Goal: Check status: Check status

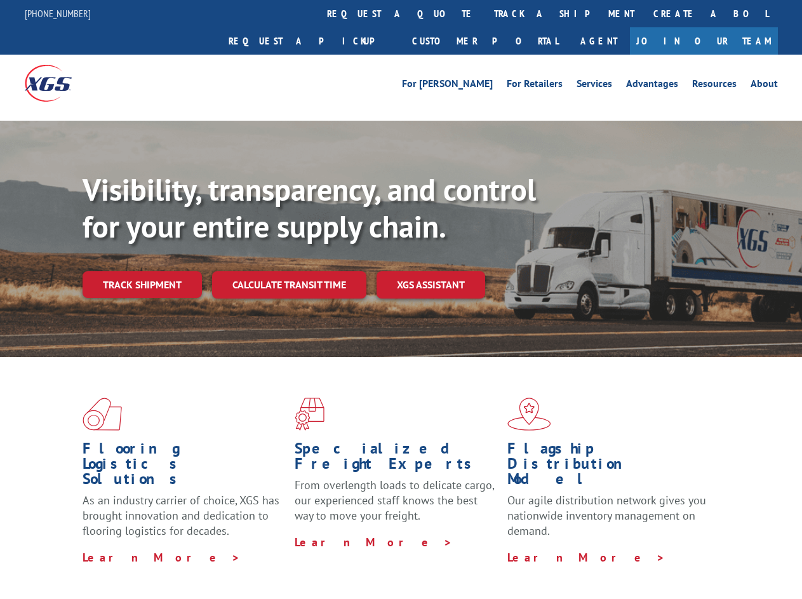
click at [401, 299] on div "Visibility, transparency, and control for your entire supply chain. Track shipm…" at bounding box center [442, 259] width 719 height 177
click at [484, 13] on link "track a shipment" at bounding box center [563, 13] width 159 height 27
click at [0, 0] on div "Track Shipment Enter your information below to track your shipment(s). Select c…" at bounding box center [0, 0] width 0 height 0
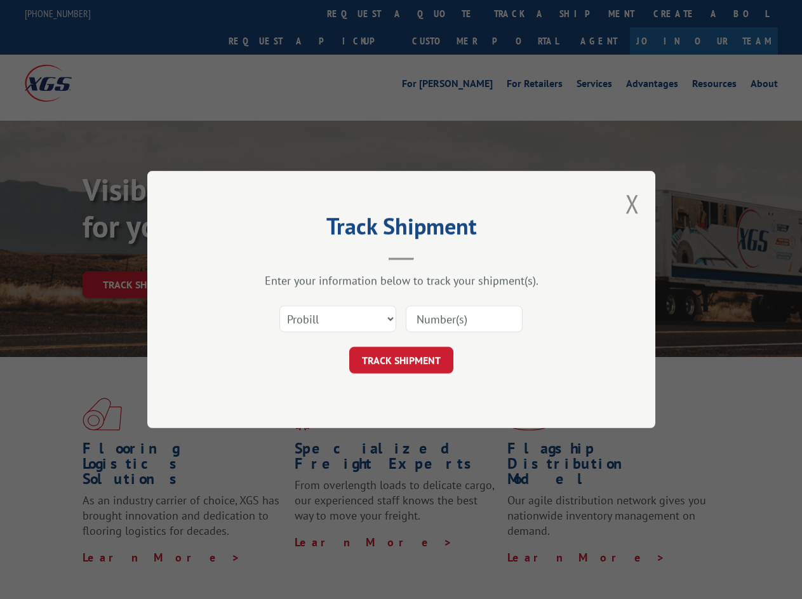
click at [523, 13] on div "Track Shipment Enter your information below to track your shipment(s). Select c…" at bounding box center [401, 299] width 802 height 599
click at [142, 257] on div "Track Shipment Enter your information below to track your shipment(s). Select c…" at bounding box center [401, 299] width 802 height 599
click at [288, 257] on header "Track Shipment" at bounding box center [401, 238] width 381 height 43
click at [431, 257] on header "Track Shipment" at bounding box center [401, 238] width 381 height 43
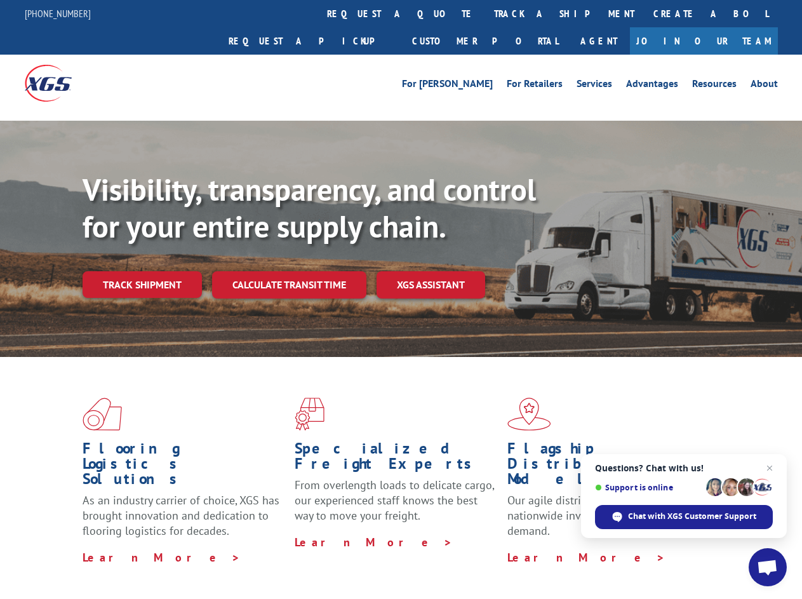
click at [401, 299] on div "Visibility, transparency, and control for your entire supply chain. Track shipm…" at bounding box center [442, 259] width 719 height 177
click at [484, 13] on link "track a shipment" at bounding box center [563, 13] width 159 height 27
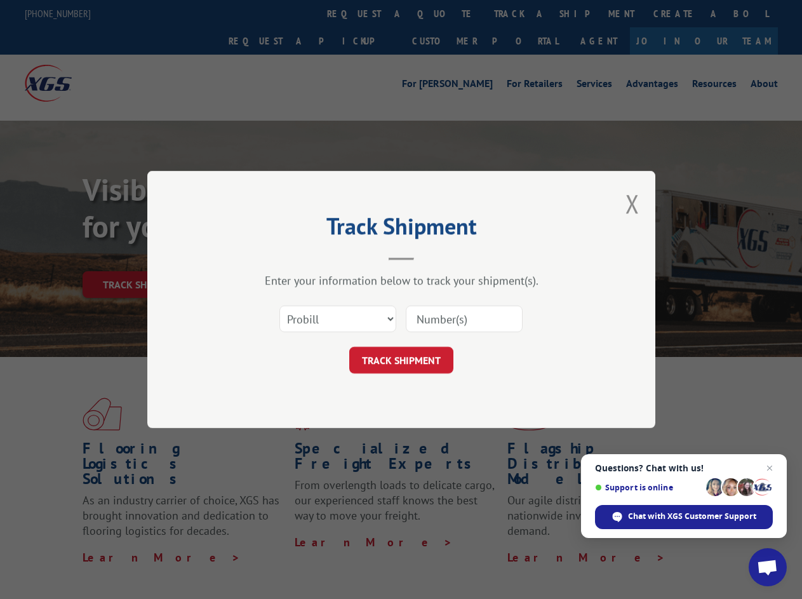
click at [443, 13] on div "Track Shipment Enter your information below to track your shipment(s). Select c…" at bounding box center [401, 299] width 802 height 599
click at [523, 13] on div "Track Shipment Enter your information below to track your shipment(s). Select c…" at bounding box center [401, 299] width 802 height 599
click at [142, 257] on div "Track Shipment Enter your information below to track your shipment(s). Select c…" at bounding box center [401, 299] width 802 height 599
click at [288, 257] on header "Track Shipment" at bounding box center [401, 238] width 381 height 43
click at [431, 257] on header "Track Shipment" at bounding box center [401, 238] width 381 height 43
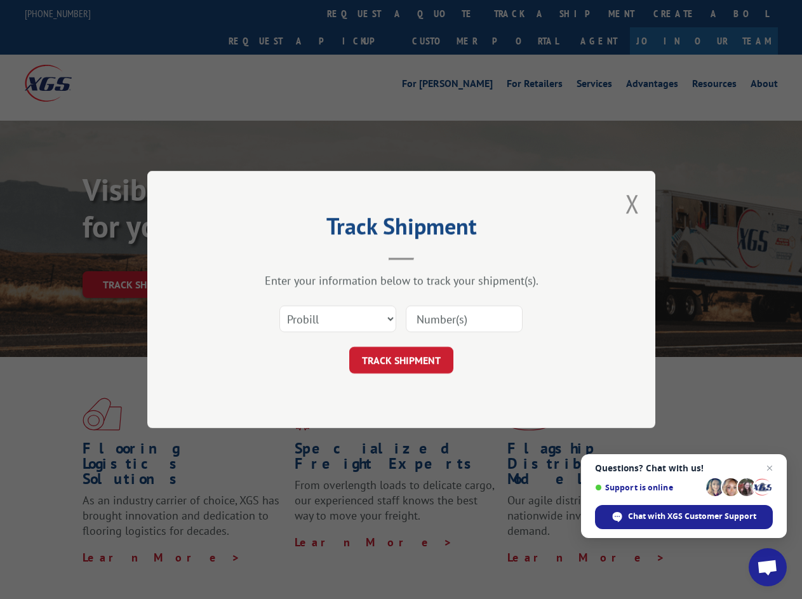
click at [768, 567] on span "Open chat" at bounding box center [767, 568] width 21 height 18
